Goal: Check status: Check status

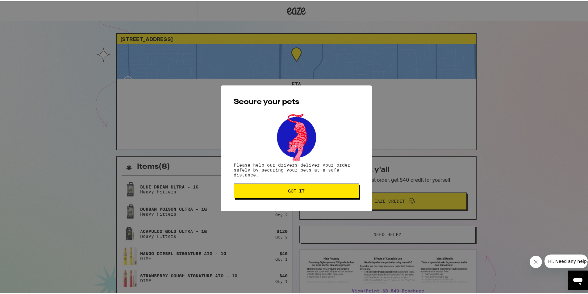
click at [300, 192] on span "Got it" at bounding box center [296, 190] width 17 height 4
